Goal: Find specific page/section: Find specific page/section

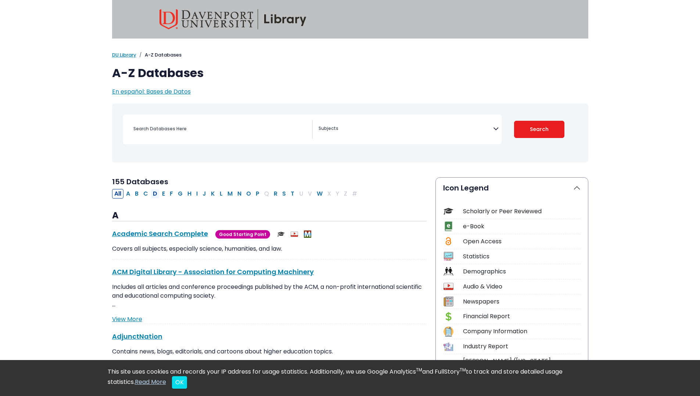
click at [154, 195] on button "D" at bounding box center [155, 194] width 9 height 10
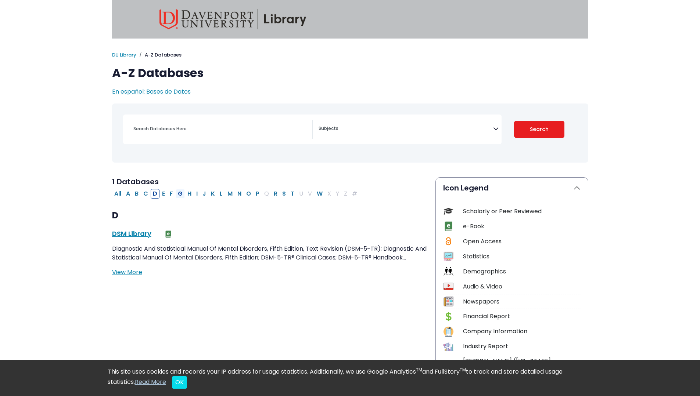
click at [181, 195] on button "G" at bounding box center [180, 194] width 9 height 10
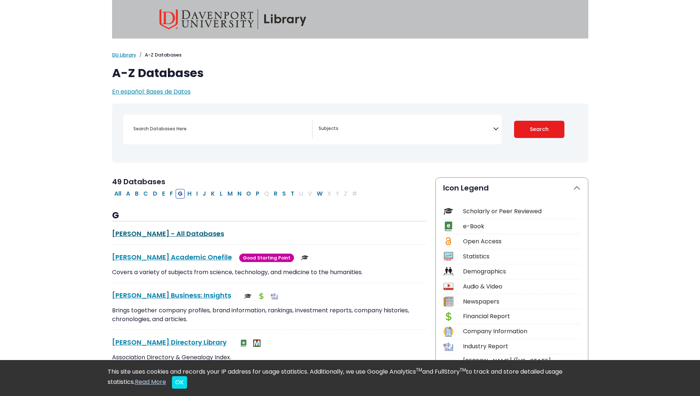
click at [169, 235] on link "Gale - All Databases This link opens in a new window" at bounding box center [168, 233] width 112 height 9
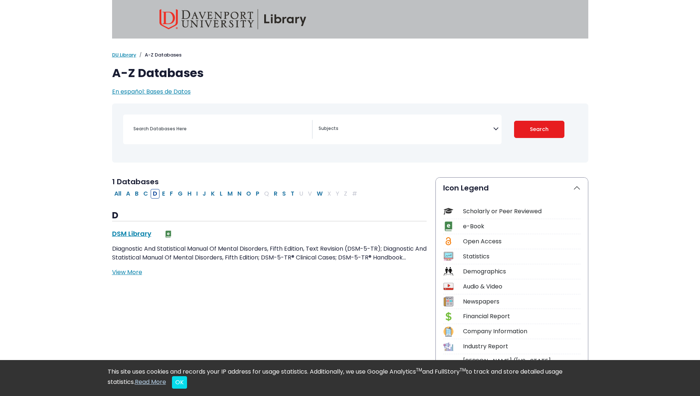
select select "Database Subject Filter"
